Goal: Information Seeking & Learning: Learn about a topic

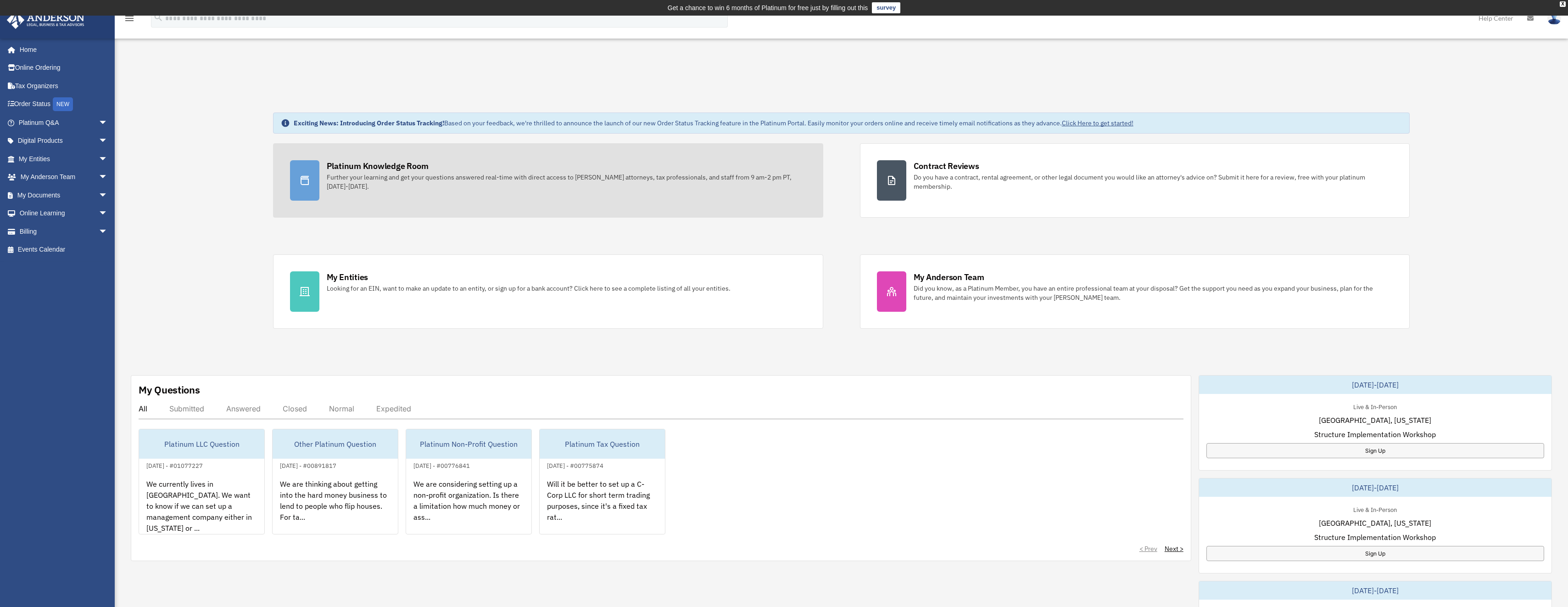
click at [437, 179] on div "Further your learning and get your questions answered real-time with direct acc…" at bounding box center [566, 182] width 479 height 18
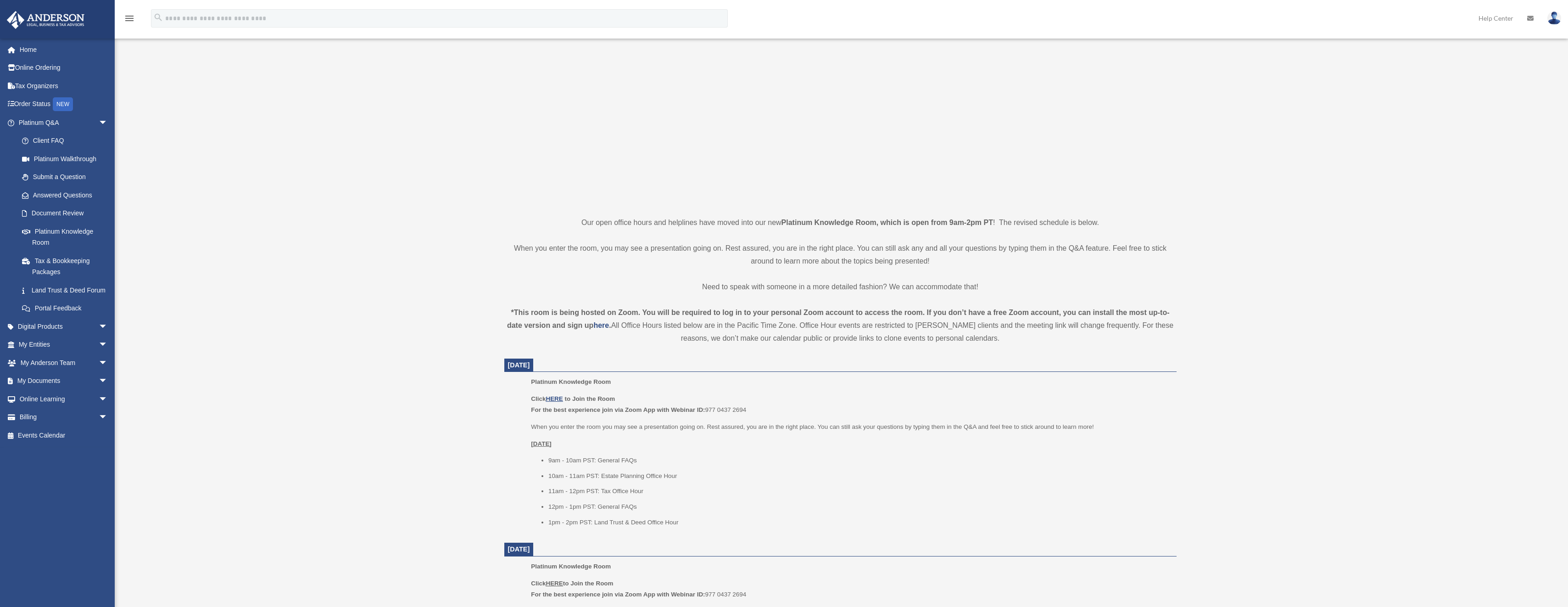
scroll to position [137, 0]
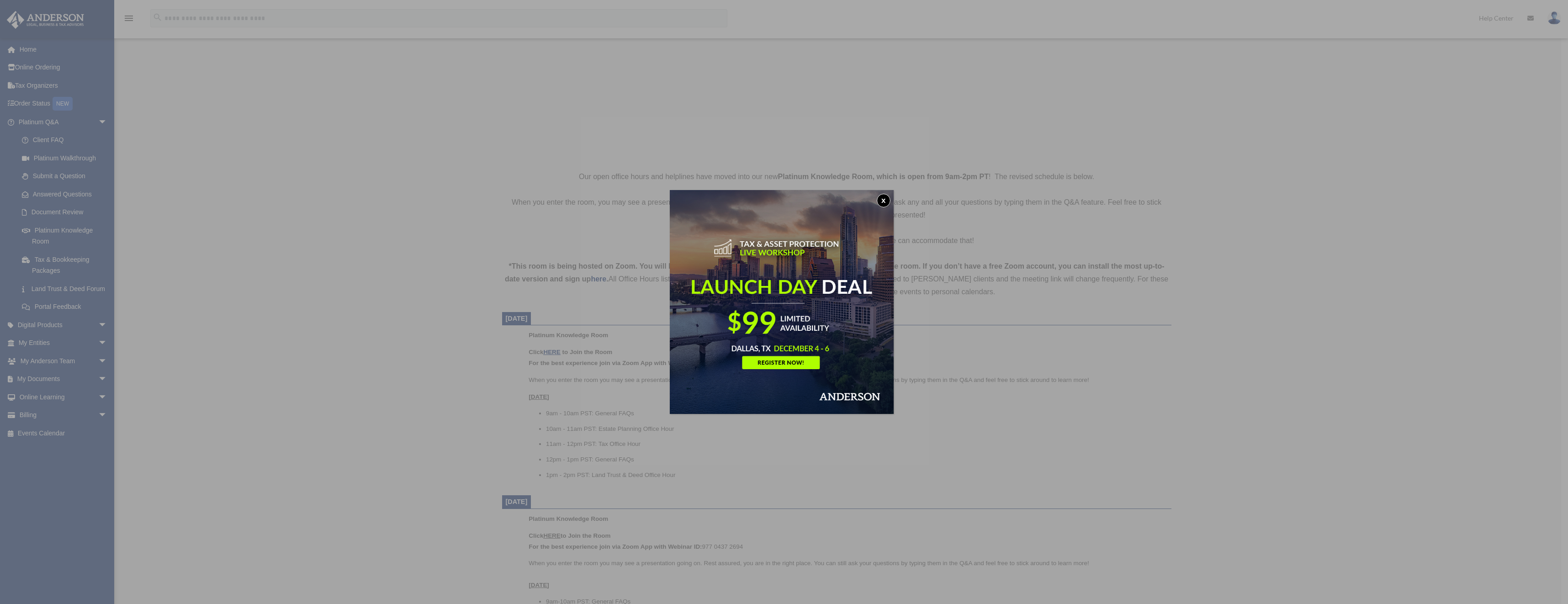
click at [558, 351] on div "x" at bounding box center [784, 302] width 1568 height 604
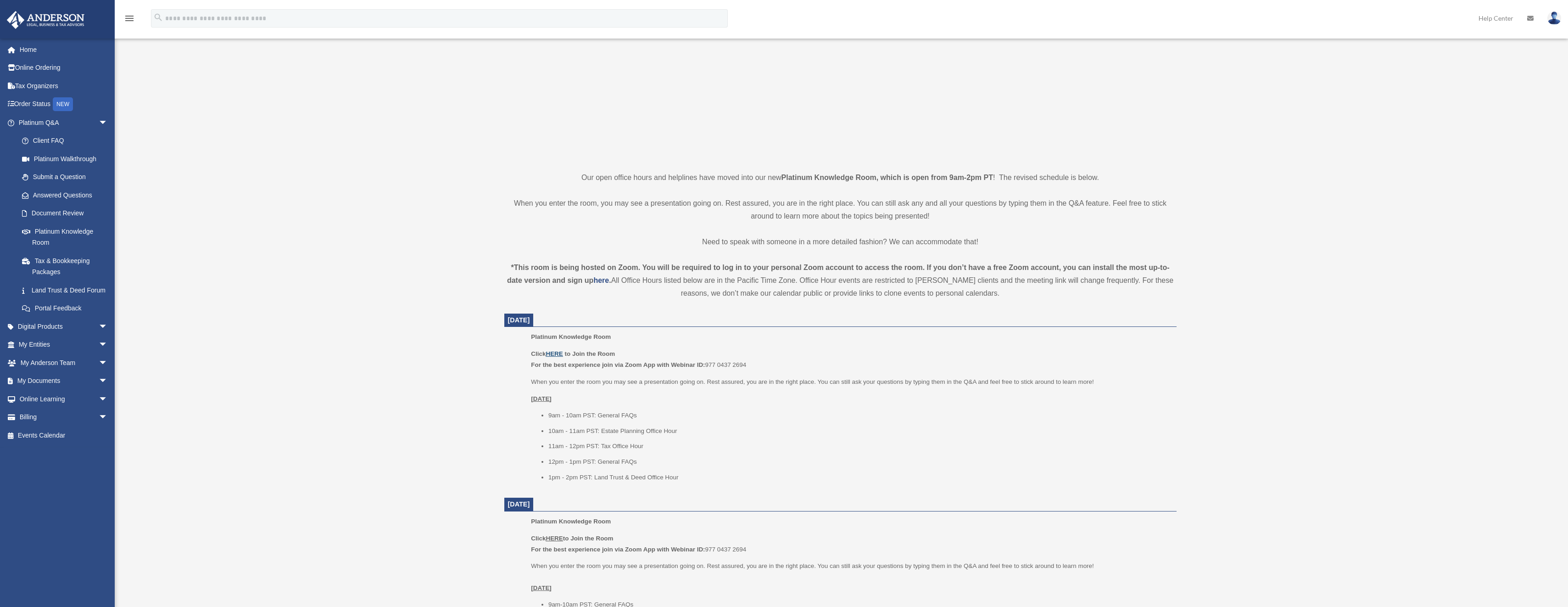
click at [558, 354] on u "HERE" at bounding box center [554, 354] width 17 height 7
